Goal: Task Accomplishment & Management: Manage account settings

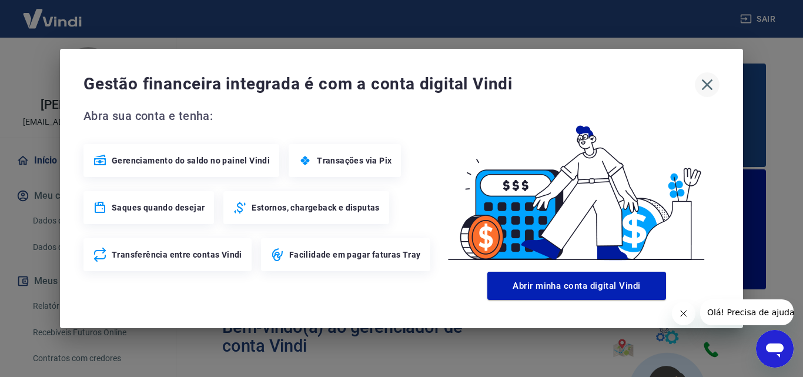
click at [708, 82] on icon "button" at bounding box center [707, 84] width 19 height 19
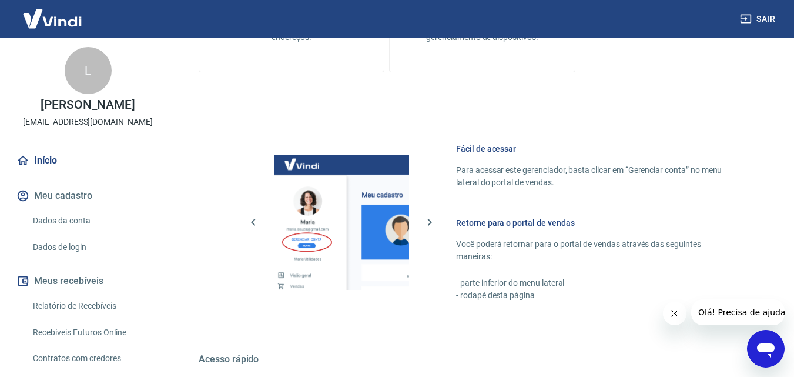
scroll to position [463, 0]
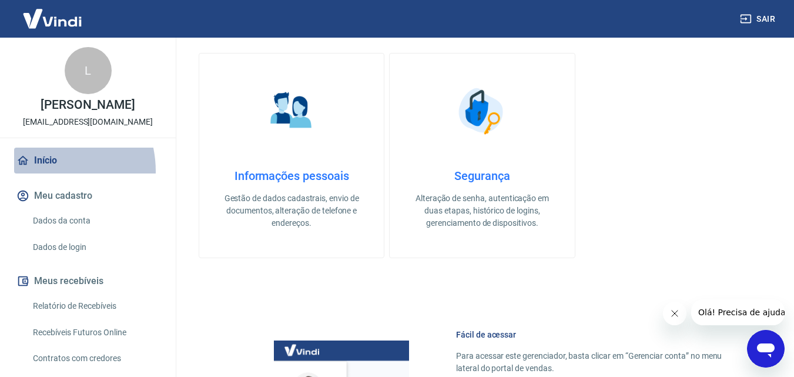
click at [41, 171] on link "Início" at bounding box center [88, 161] width 148 height 26
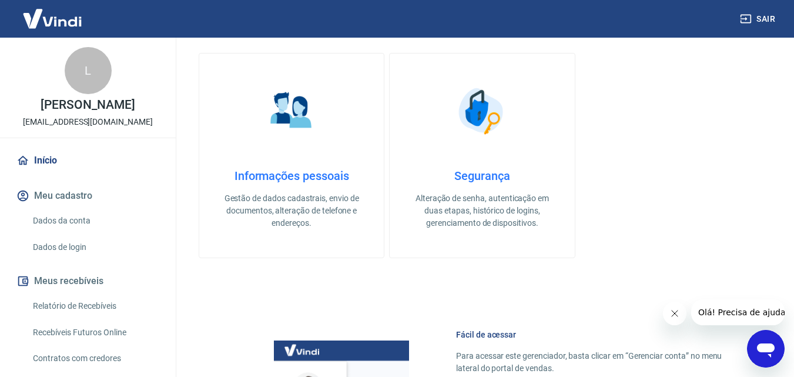
click at [45, 162] on link "Início" at bounding box center [88, 161] width 148 height 26
click at [75, 301] on link "Relatório de Recebíveis" at bounding box center [94, 306] width 133 height 24
